Goal: Information Seeking & Learning: Check status

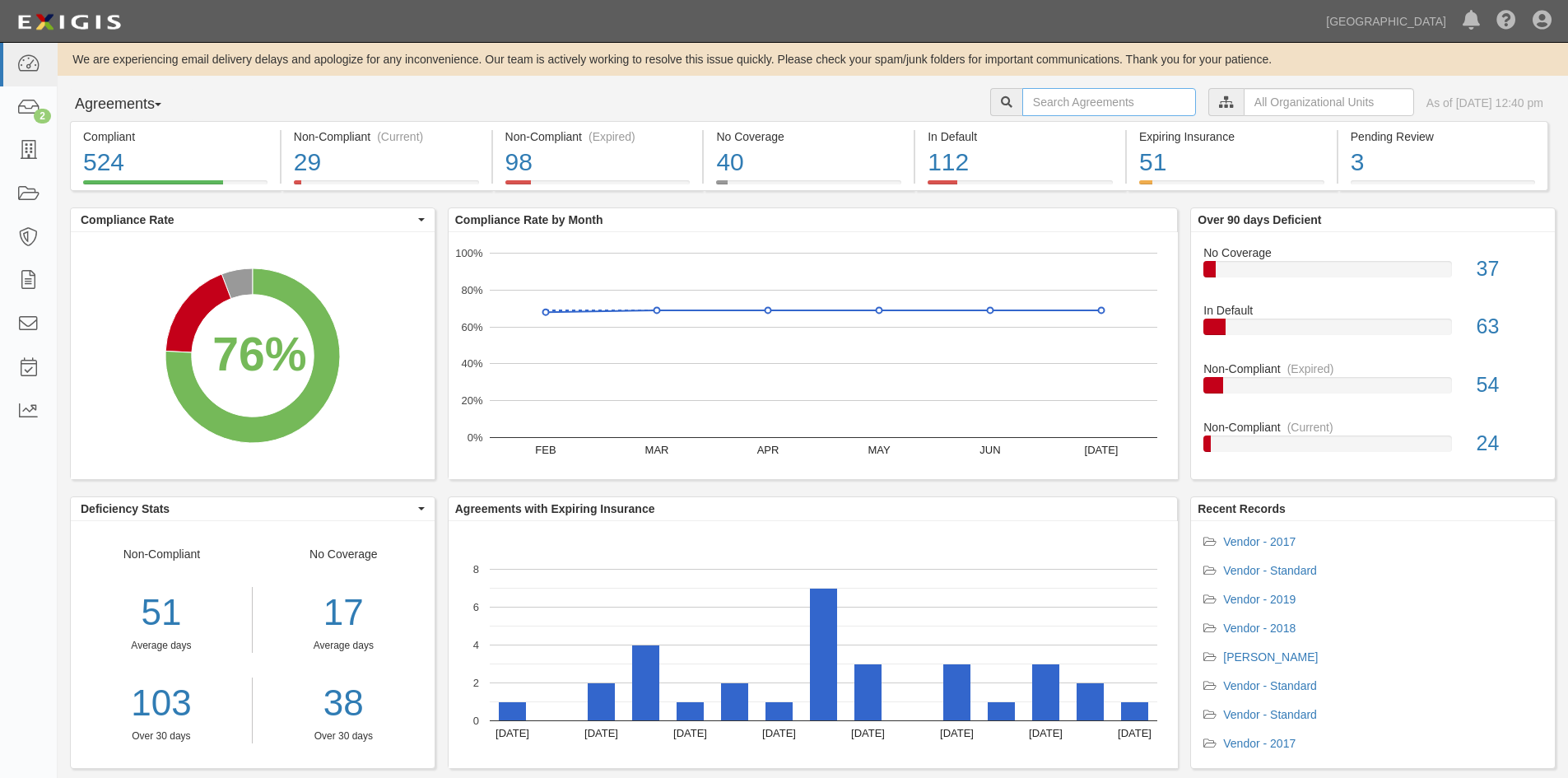
click at [1068, 105] on input "text" at bounding box center [1109, 102] width 173 height 28
click at [1045, 99] on input "text" at bounding box center [1109, 102] width 173 height 28
type input "ian maclachlan"
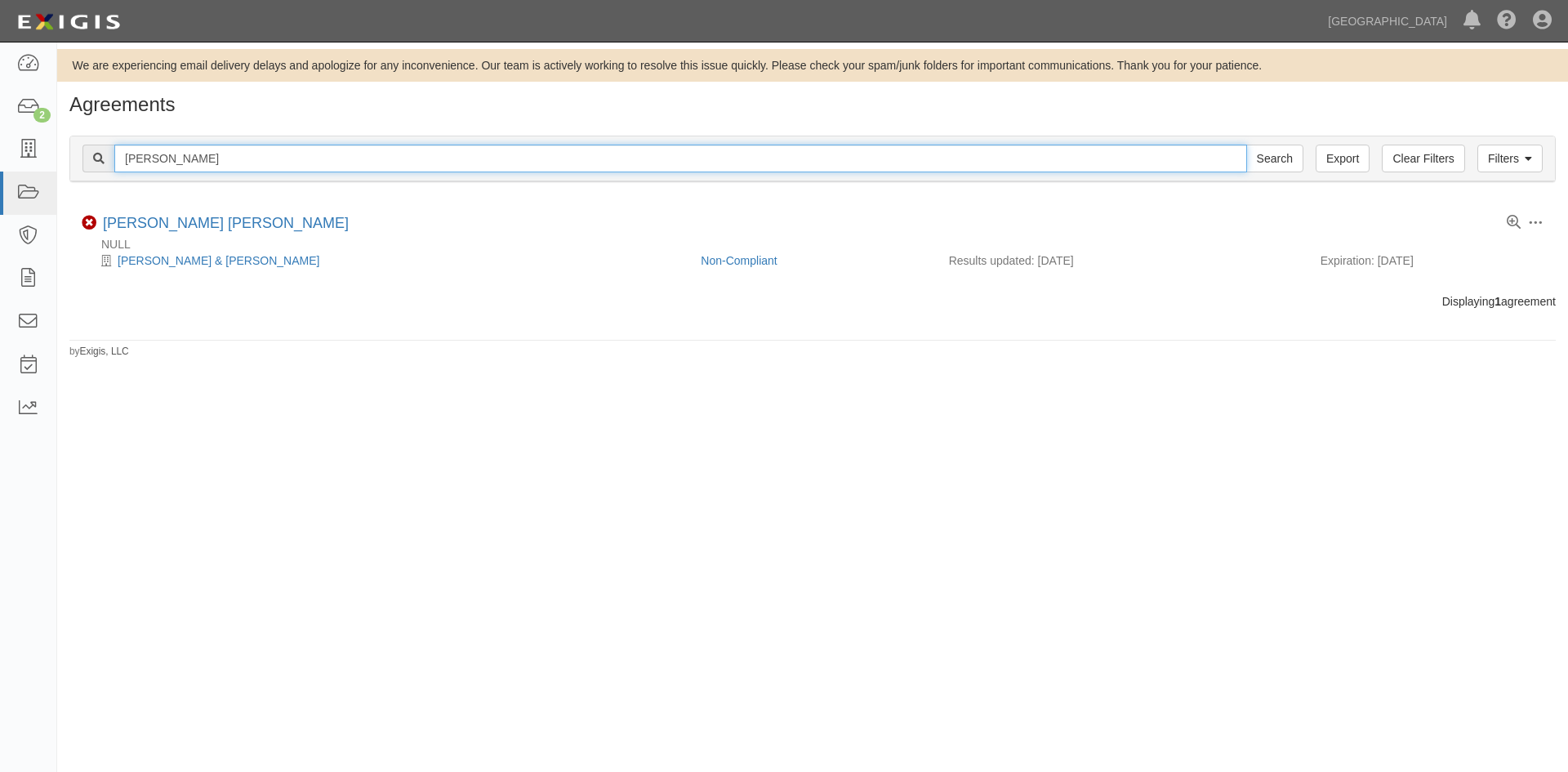
drag, startPoint x: 246, startPoint y: 158, endPoint x: 65, endPoint y: 157, distance: 181.0
click at [65, 157] on div "Filters Clear Filters Export ian maclachlan Search Filters Compliance Status Co…" at bounding box center [812, 160] width 1511 height 75
type input "steven kissinger"
click at [1246, 145] on input "Search" at bounding box center [1275, 159] width 57 height 27
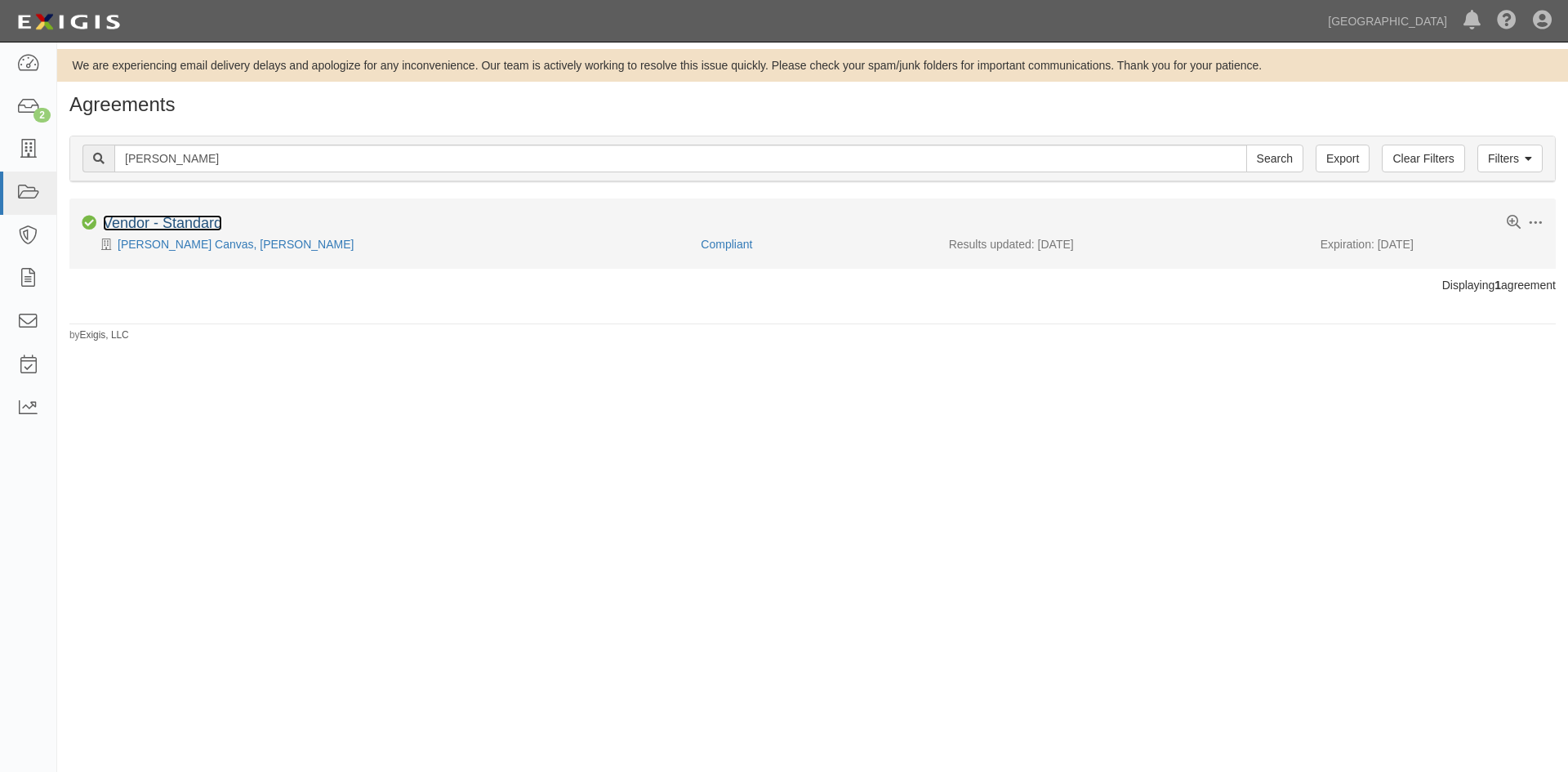
click at [183, 225] on link "Vendor - Standard" at bounding box center [162, 223] width 119 height 17
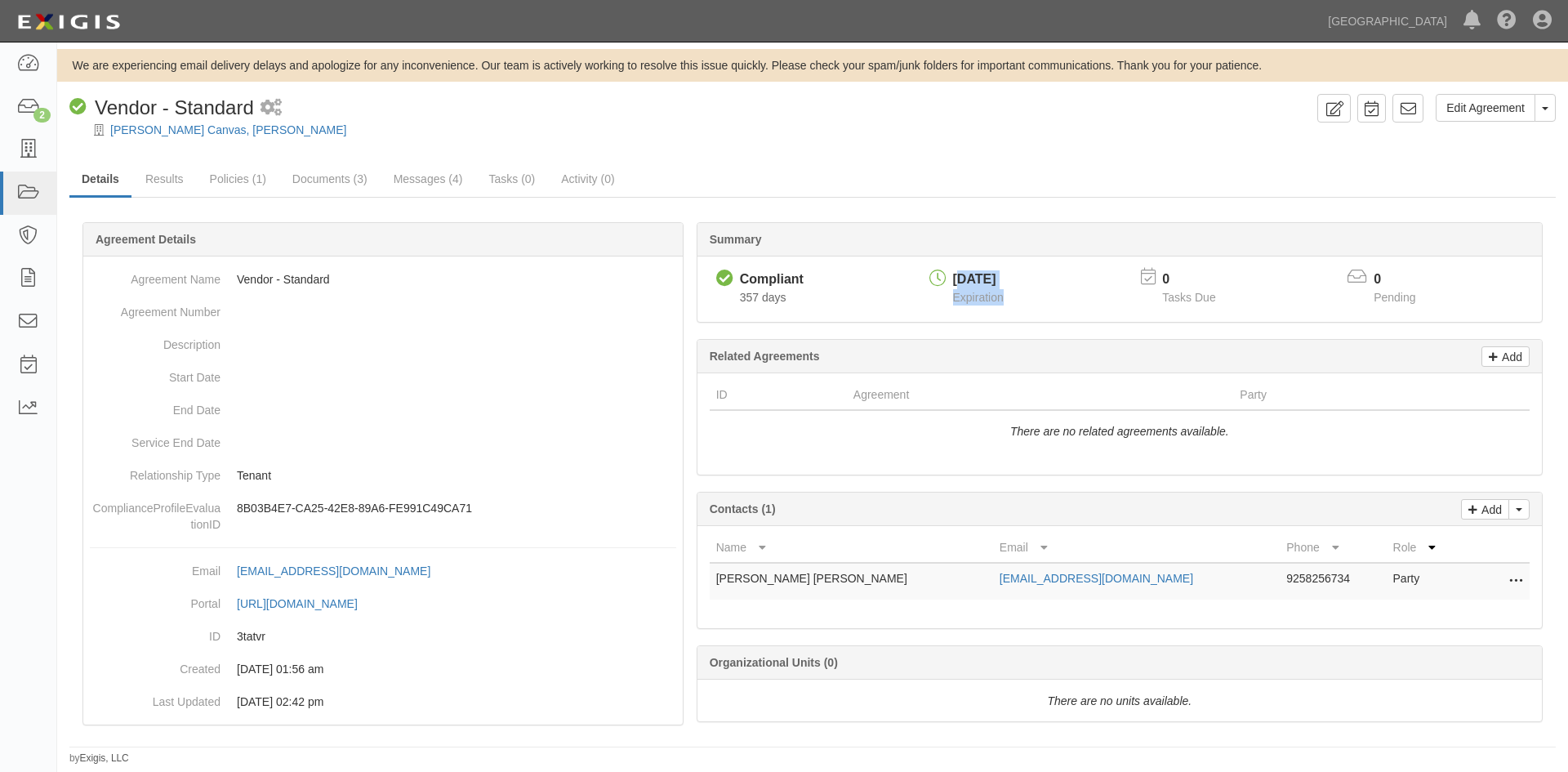
drag, startPoint x: 959, startPoint y: 278, endPoint x: 1012, endPoint y: 278, distance: 53.0
click at [1042, 286] on div "[DATE] Expiration" at bounding box center [1026, 290] width 206 height 41
click at [1004, 275] on div "[DATE]" at bounding box center [978, 279] width 51 height 19
click at [1010, 275] on div "[DATE]" at bounding box center [978, 279] width 64 height 21
click at [1010, 276] on div "[DATE]" at bounding box center [978, 279] width 64 height 21
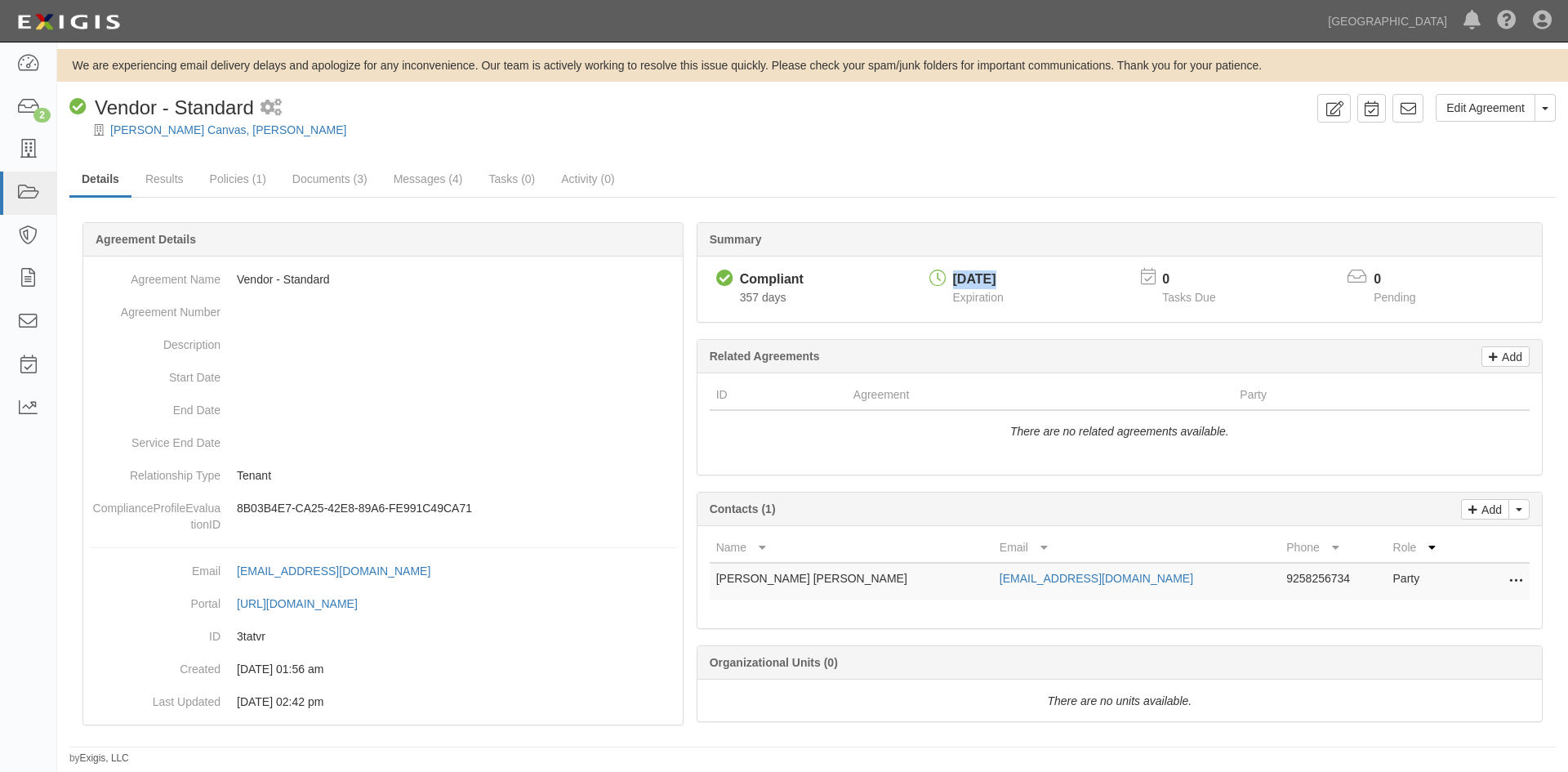
click at [1010, 279] on div "[DATE]" at bounding box center [978, 279] width 64 height 21
click at [1004, 277] on div "[DATE]" at bounding box center [978, 279] width 51 height 19
click at [1010, 279] on div "[DATE]" at bounding box center [978, 279] width 64 height 21
click at [1010, 280] on div "[DATE]" at bounding box center [978, 279] width 64 height 21
click at [967, 302] on span "Expiration" at bounding box center [978, 296] width 51 height 13
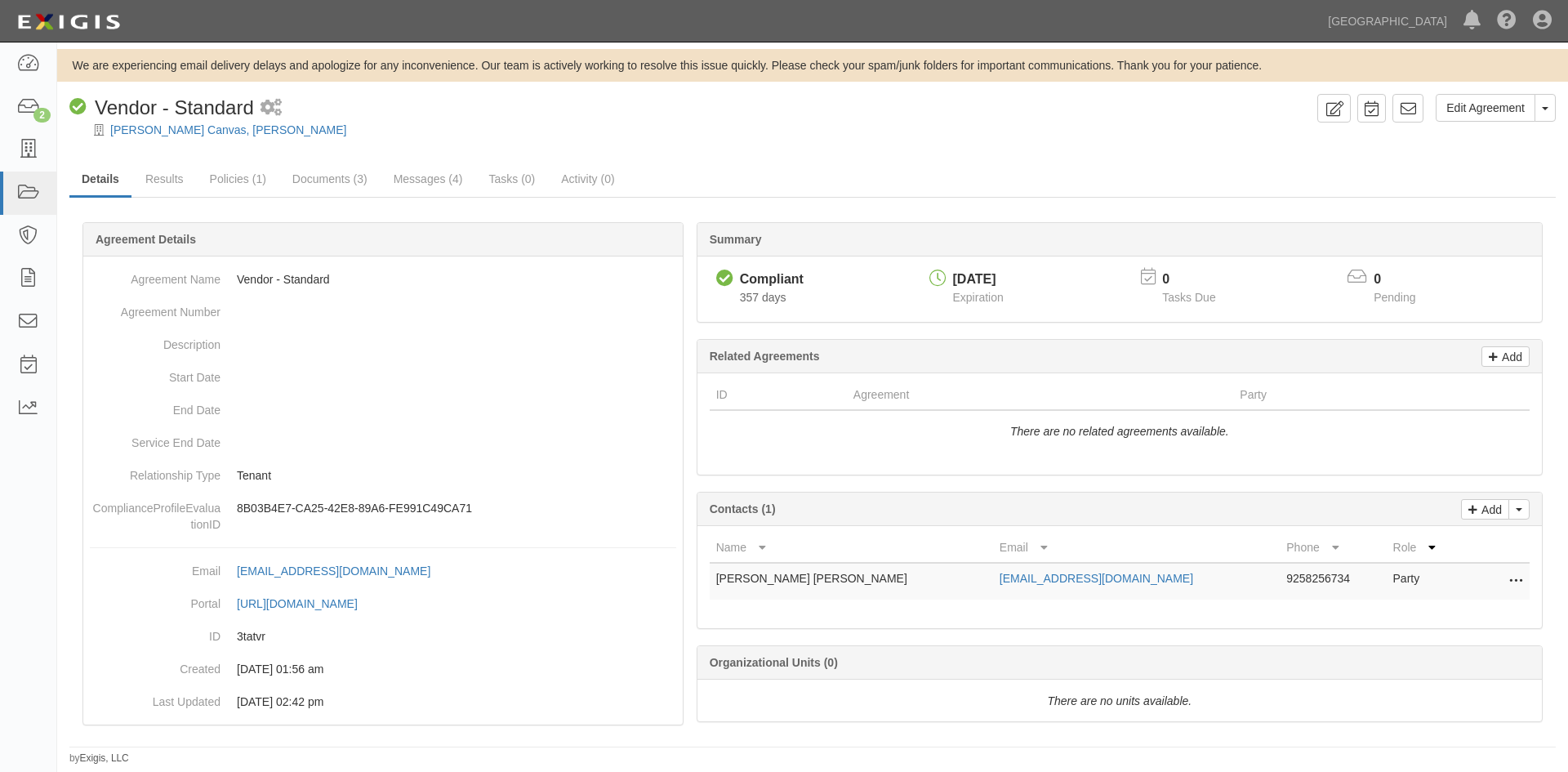
click at [1025, 282] on div "[DATE] Expiration" at bounding box center [1026, 290] width 206 height 41
click at [1010, 280] on div "[DATE]" at bounding box center [978, 279] width 64 height 21
click at [1004, 276] on div "[DATE]" at bounding box center [978, 279] width 51 height 19
click at [1004, 277] on div "[DATE]" at bounding box center [978, 279] width 51 height 19
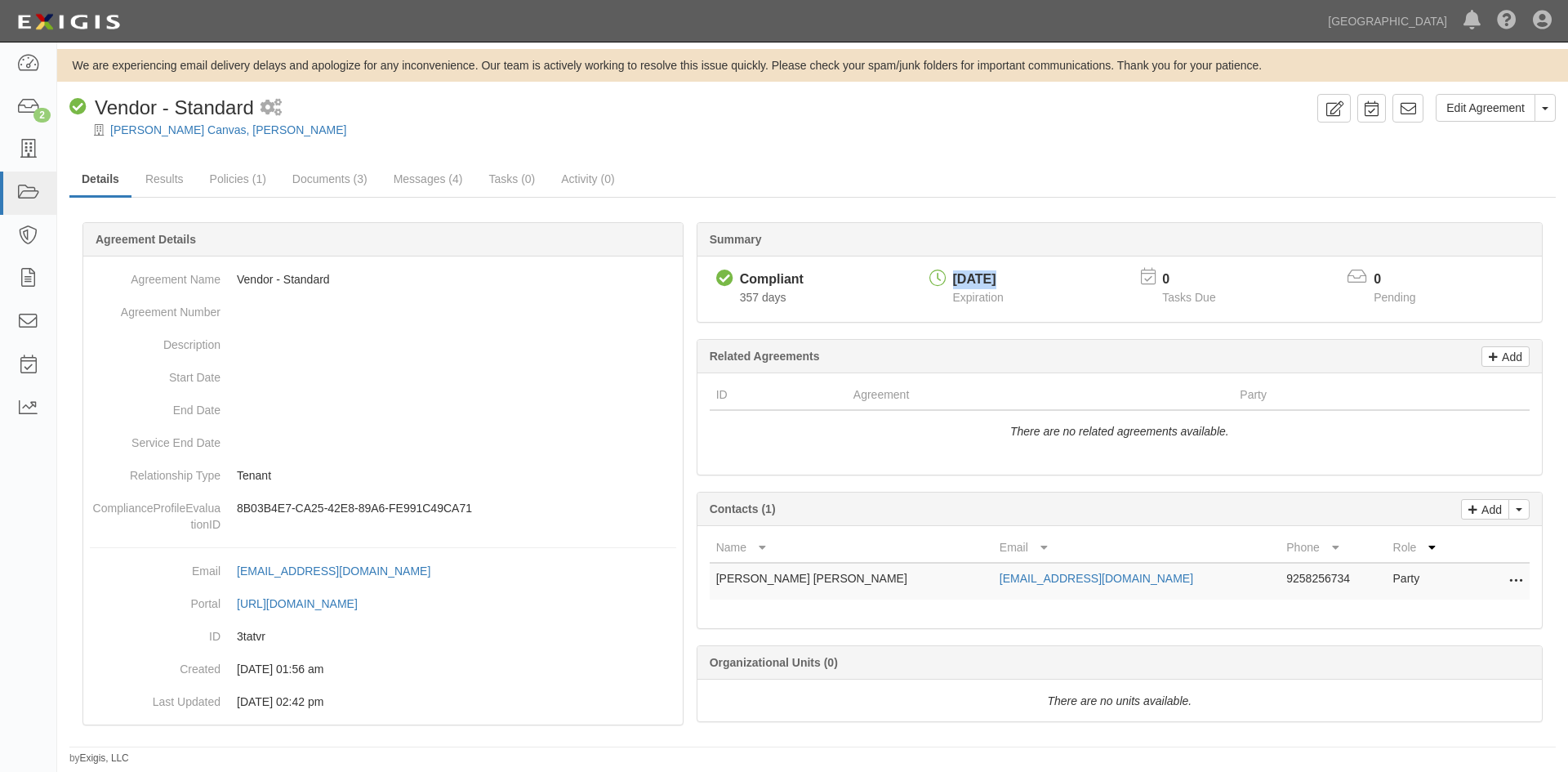
click at [1004, 277] on div "[DATE]" at bounding box center [978, 279] width 51 height 19
click at [1030, 295] on div "[DATE] Expiration" at bounding box center [1026, 290] width 206 height 41
click at [1004, 279] on div "[DATE]" at bounding box center [978, 279] width 51 height 19
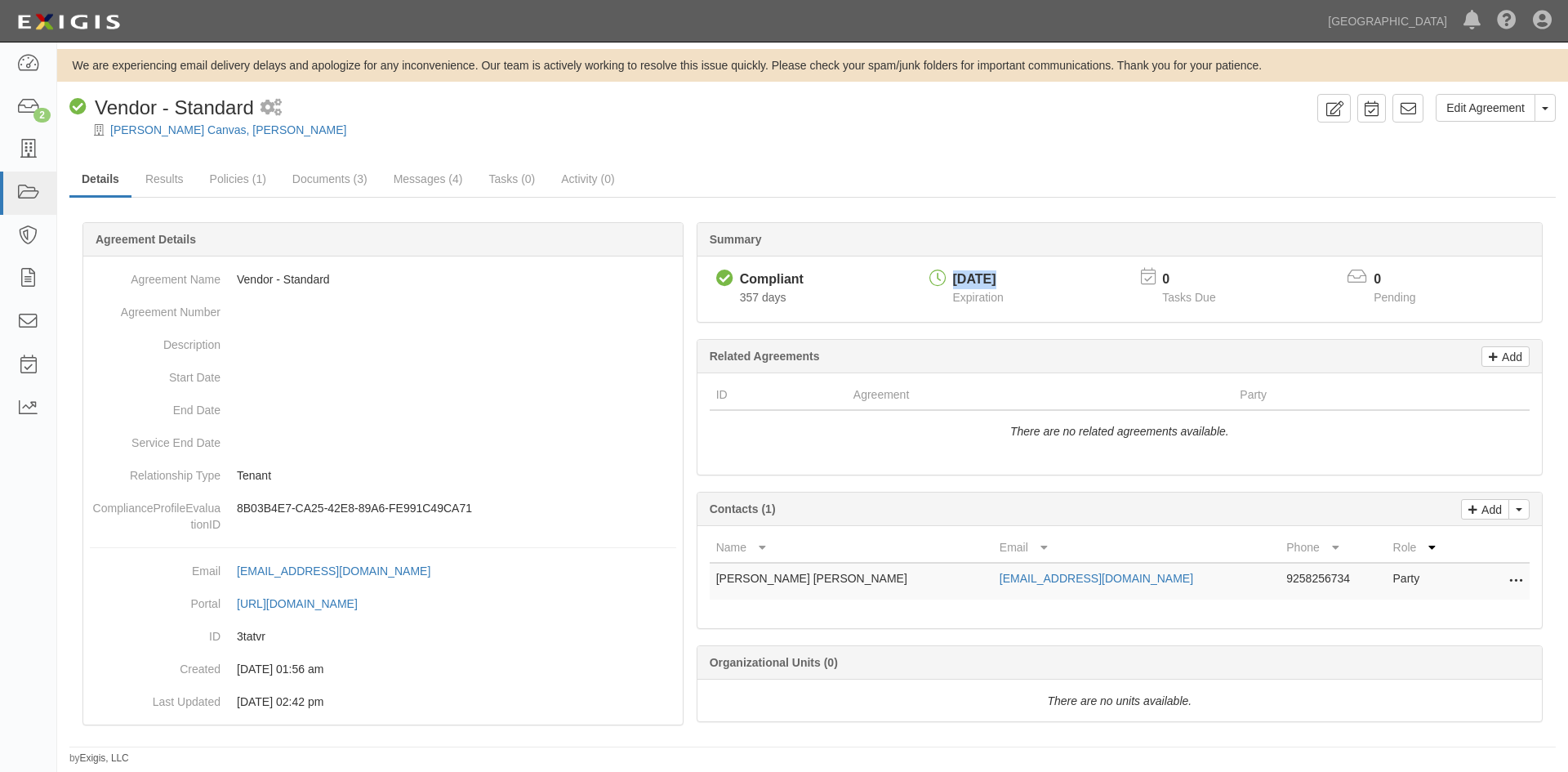
click at [1004, 279] on div "[DATE]" at bounding box center [978, 279] width 51 height 19
click at [1004, 280] on div "[DATE]" at bounding box center [978, 279] width 51 height 19
click at [1017, 310] on div "Compliant Compliant 357 days [DATE] Expiration 0 Tasks Due 0 Pending" at bounding box center [1119, 289] width 844 height 66
drag, startPoint x: 1008, startPoint y: 284, endPoint x: 931, endPoint y: 280, distance: 77.1
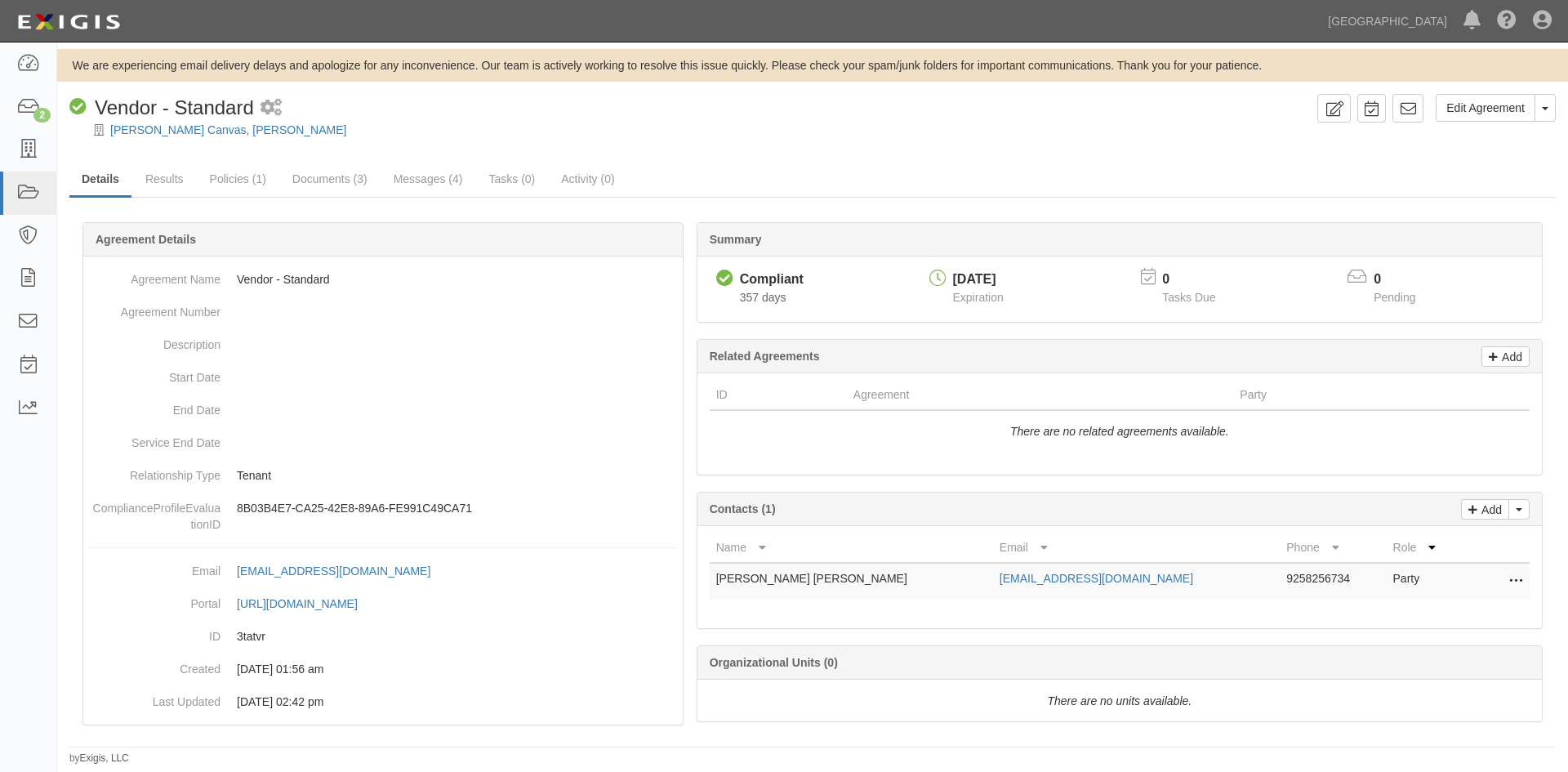
click at [931, 280] on div "[DATE] Expiration" at bounding box center [1026, 290] width 206 height 41
click at [1004, 285] on div "[DATE]" at bounding box center [978, 279] width 51 height 19
click at [1004, 282] on div "[DATE]" at bounding box center [978, 279] width 51 height 19
drag, startPoint x: 1017, startPoint y: 282, endPoint x: 957, endPoint y: 282, distance: 60.0
click at [957, 282] on div "[DATE]" at bounding box center [978, 279] width 51 height 19
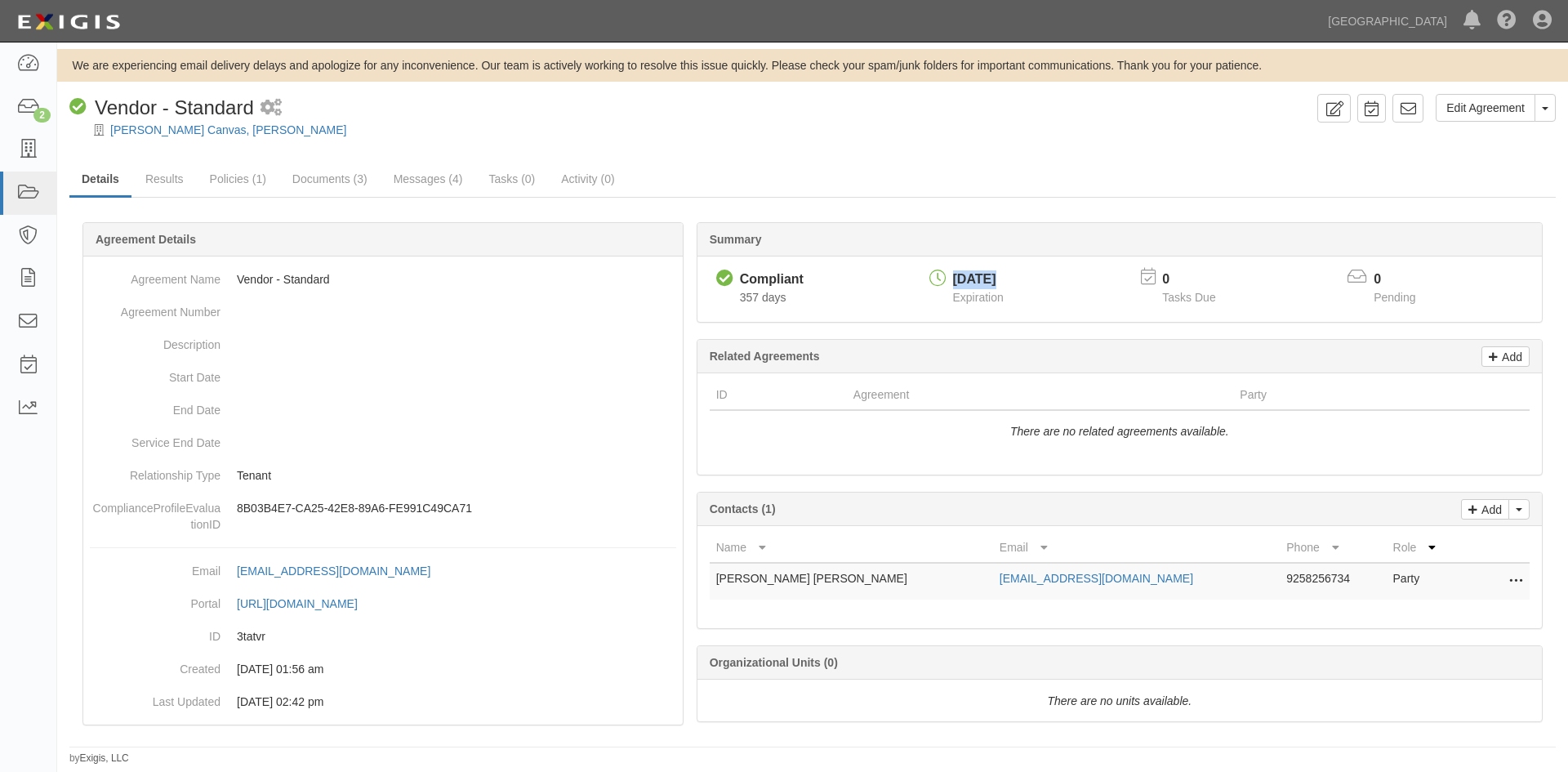
click at [956, 296] on span "Expiration" at bounding box center [978, 296] width 51 height 13
click at [1027, 306] on div "[DATE] Expiration" at bounding box center [1026, 290] width 206 height 41
